Goal: Obtain resource: Download file/media

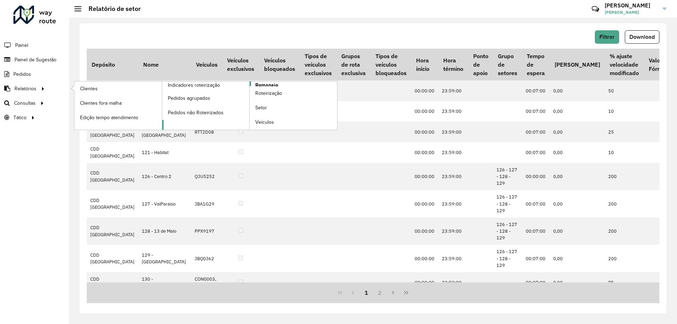
click at [273, 84] on span "Romaneio" at bounding box center [266, 84] width 23 height 7
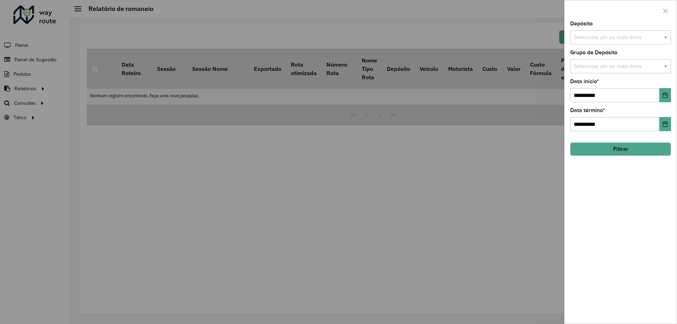
click at [591, 37] on input "text" at bounding box center [617, 37] width 90 height 8
click at [591, 74] on div "CDD [GEOGRAPHIC_DATA]" at bounding box center [620, 73] width 100 height 12
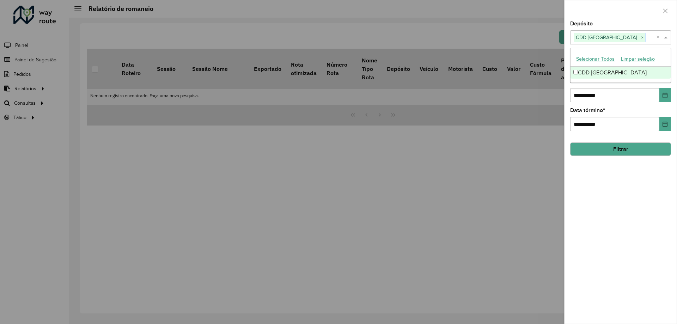
click at [666, 35] on span at bounding box center [666, 37] width 9 height 8
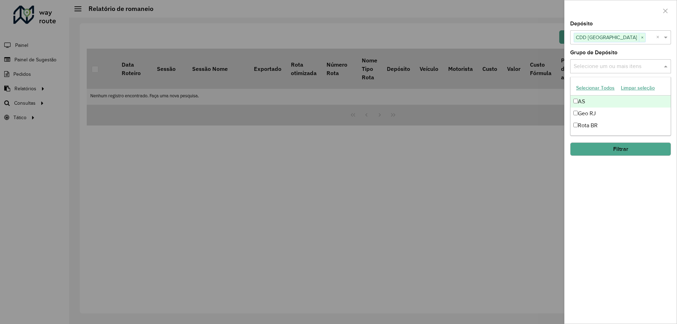
click at [652, 65] on input "text" at bounding box center [617, 66] width 90 height 8
click at [610, 112] on div "Geo RJ" at bounding box center [620, 113] width 100 height 12
click at [670, 65] on span at bounding box center [666, 66] width 9 height 8
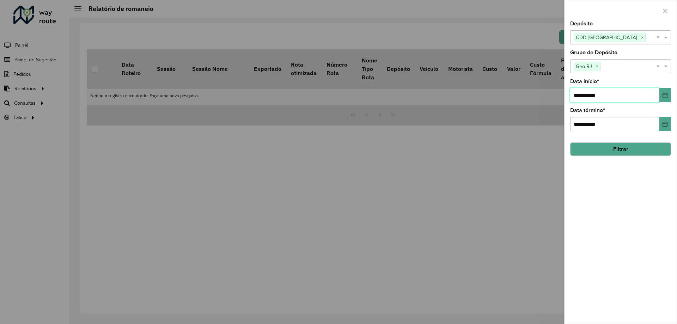
click at [658, 97] on input "**********" at bounding box center [614, 95] width 89 height 14
click at [660, 97] on button "Choose Date" at bounding box center [665, 95] width 12 height 14
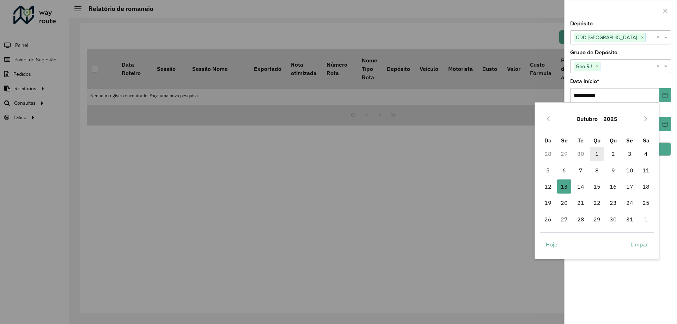
click at [596, 152] on span "1" at bounding box center [597, 154] width 14 height 14
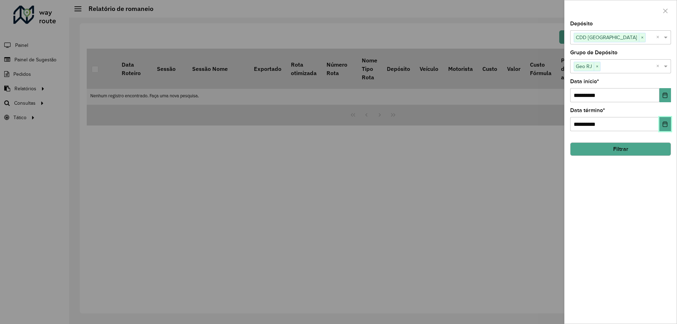
click at [664, 120] on button "Choose Date" at bounding box center [665, 124] width 12 height 14
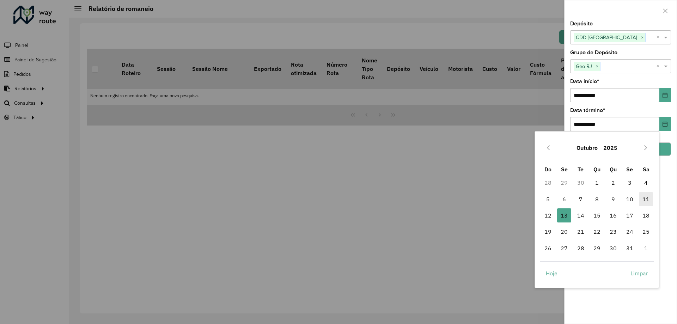
click at [648, 201] on span "11" at bounding box center [646, 199] width 14 height 14
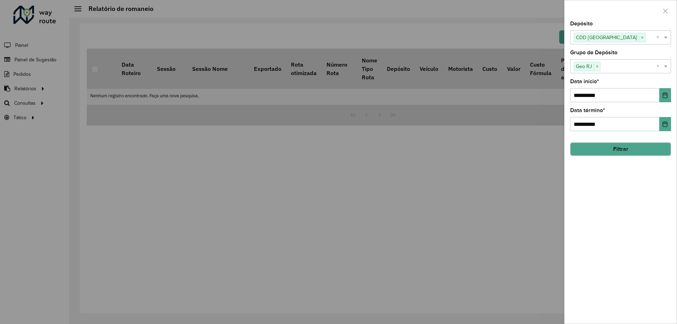
click at [627, 146] on button "Filtrar" at bounding box center [620, 148] width 101 height 13
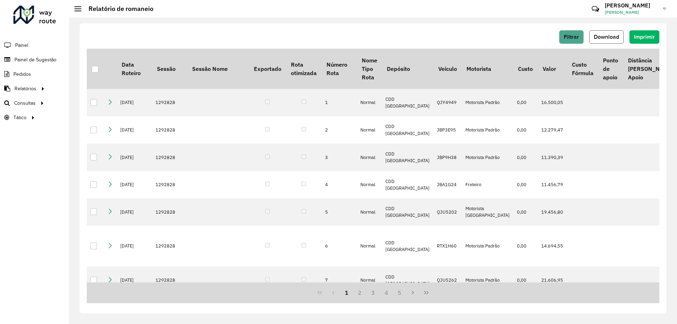
click at [598, 33] on button "Download" at bounding box center [606, 36] width 35 height 13
